Goal: Task Accomplishment & Management: Use online tool/utility

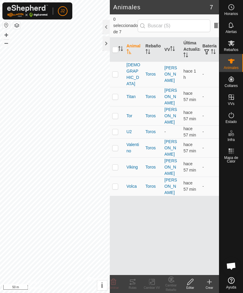
checkbox input "true"
click at [116, 47] on input "checkbox" at bounding box center [115, 50] width 6 height 6
checkbox input "true"
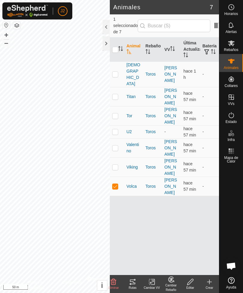
checkbox input "true"
click at [117, 129] on p-checkbox at bounding box center [115, 131] width 6 height 5
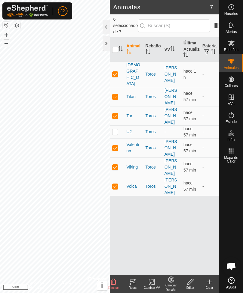
checkbox input "false"
click at [135, 283] on icon at bounding box center [132, 282] width 5 height 5
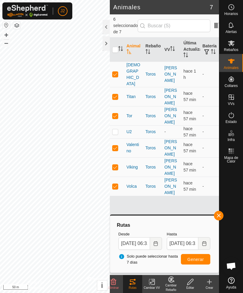
click at [109, 44] on div at bounding box center [106, 43] width 7 height 14
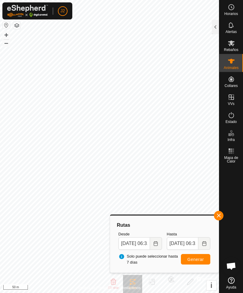
click at [162, 242] on button "Choose Date" at bounding box center [156, 244] width 12 height 13
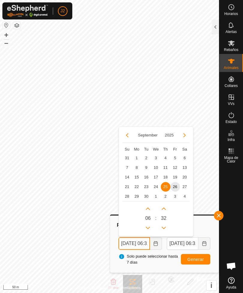
scroll to position [0, 10]
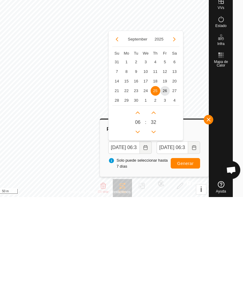
click at [118, 182] on span "21" at bounding box center [117, 187] width 10 height 10
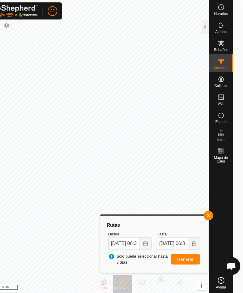
click at [187, 259] on span "Generar" at bounding box center [185, 259] width 17 height 5
click at [147, 243] on icon "Choose Date" at bounding box center [145, 243] width 5 height 5
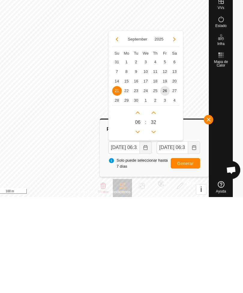
click at [119, 173] on span "14" at bounding box center [117, 178] width 10 height 10
type input "[DATE] 06:32"
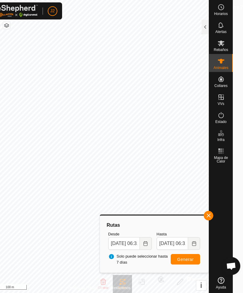
click at [145, 242] on icon "Choose Date" at bounding box center [146, 243] width 4 height 5
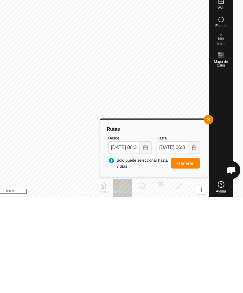
click at [191, 257] on span "Generar" at bounding box center [185, 259] width 17 height 5
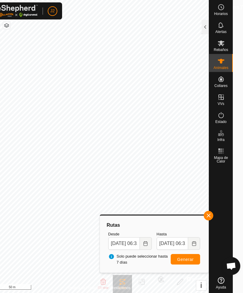
click at [144, 243] on icon "Choose Date" at bounding box center [146, 243] width 4 height 5
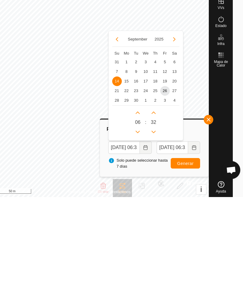
click at [118, 163] on span "7" at bounding box center [117, 168] width 10 height 10
type input "[DATE] 06:32"
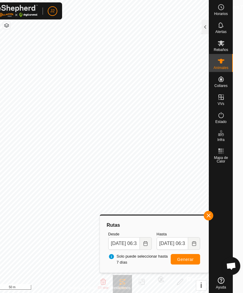
click at [188, 259] on span "Generar" at bounding box center [185, 259] width 17 height 5
click at [144, 241] on button "Choose Date" at bounding box center [146, 244] width 12 height 13
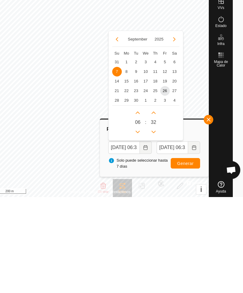
click at [135, 163] on span "9" at bounding box center [137, 168] width 10 height 10
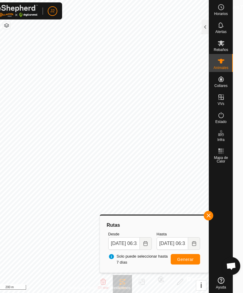
click at [184, 256] on button "Generar" at bounding box center [185, 259] width 29 height 11
click at [146, 244] on icon "Choose Date" at bounding box center [145, 243] width 5 height 5
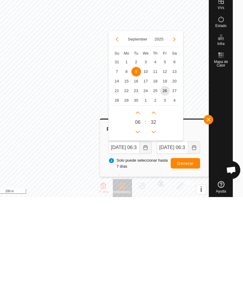
click at [152, 163] on span "11" at bounding box center [156, 168] width 10 height 10
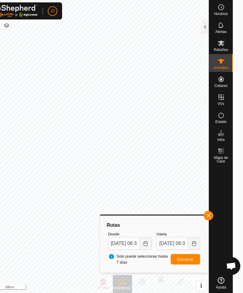
click at [195, 261] on button "Generar" at bounding box center [185, 259] width 29 height 11
click at [147, 243] on icon "Choose Date" at bounding box center [146, 243] width 4 height 5
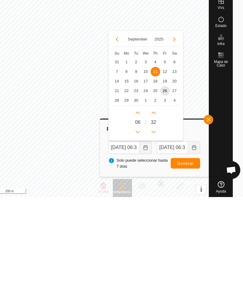
click at [148, 163] on span "10" at bounding box center [146, 168] width 10 height 10
type input "[DATE] 06:32"
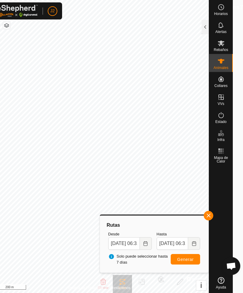
click at [190, 262] on button "Generar" at bounding box center [185, 259] width 29 height 11
click at [193, 244] on icon "Choose Date" at bounding box center [194, 243] width 5 height 5
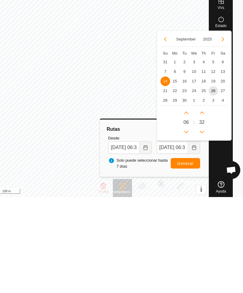
click at [196, 163] on span "10" at bounding box center [194, 168] width 10 height 10
type input "[DATE] 06:32"
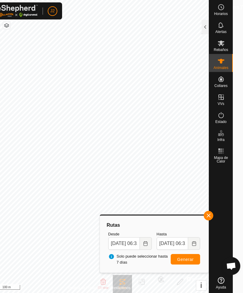
click at [190, 259] on span "Generar" at bounding box center [185, 259] width 17 height 5
click at [208, 214] on span "button" at bounding box center [208, 216] width 5 height 5
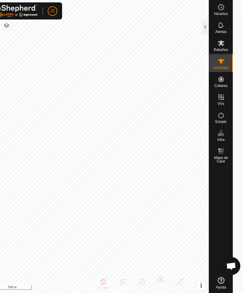
click at [204, 24] on div at bounding box center [205, 27] width 7 height 14
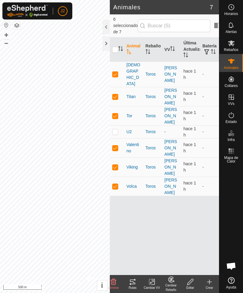
click at [119, 47] on p-sorticon "Activar para ordenar" at bounding box center [120, 49] width 5 height 5
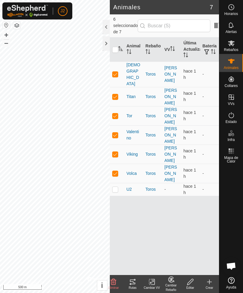
click at [118, 47] on input "checkbox" at bounding box center [115, 50] width 6 height 6
checkbox input "true"
click at [117, 47] on input "checkbox" at bounding box center [115, 50] width 6 height 6
checkbox input "false"
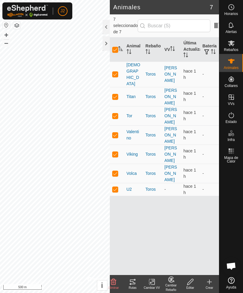
checkbox input "false"
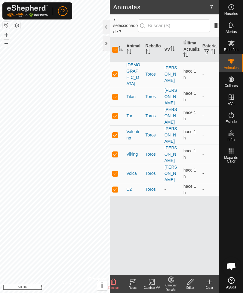
checkbox input "false"
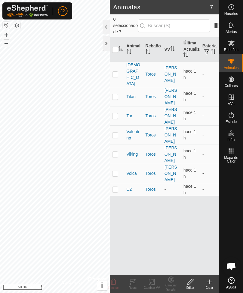
click at [109, 44] on div at bounding box center [106, 43] width 7 height 14
